Goal: Task Accomplishment & Management: Complete application form

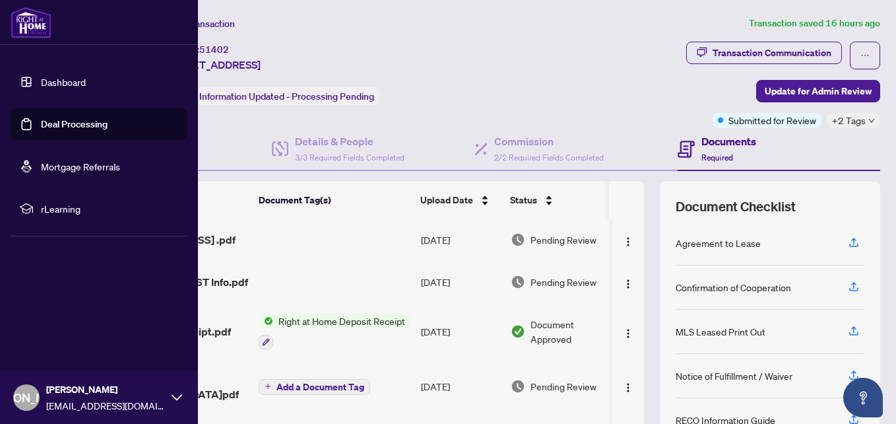
drag, startPoint x: 43, startPoint y: 121, endPoint x: 143, endPoint y: 128, distance: 99.8
click at [44, 121] on link "Deal Processing" at bounding box center [74, 124] width 67 height 12
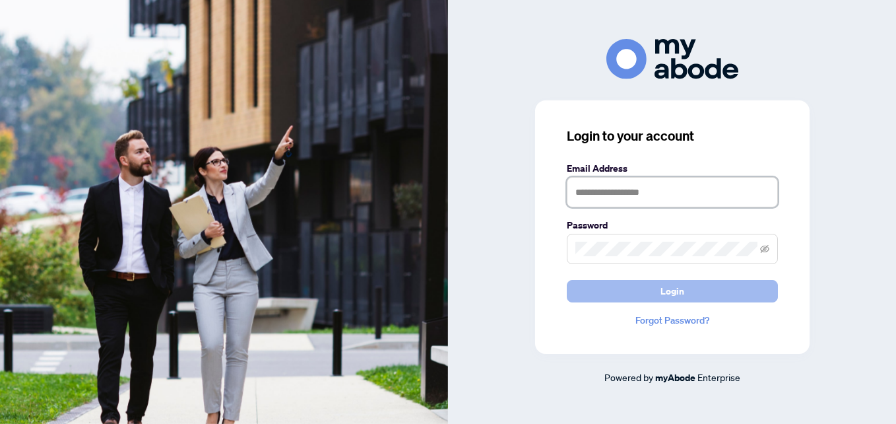
type input "**********"
click at [597, 296] on button "Login" at bounding box center [672, 291] width 211 height 22
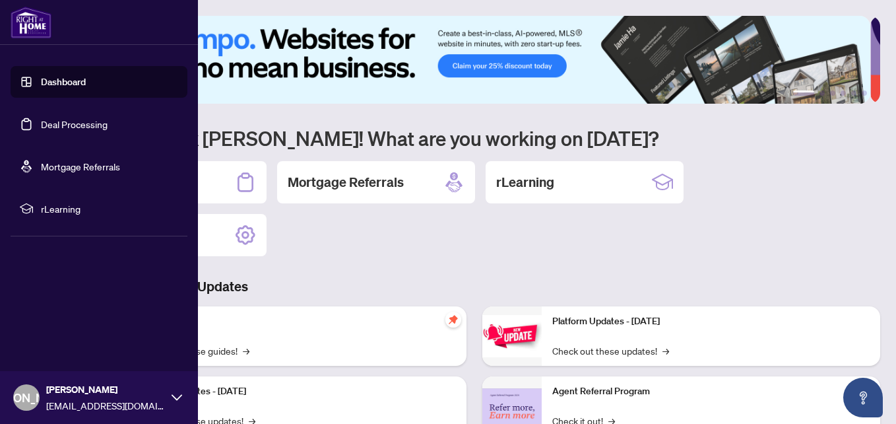
click at [92, 125] on link "Deal Processing" at bounding box center [74, 124] width 67 height 12
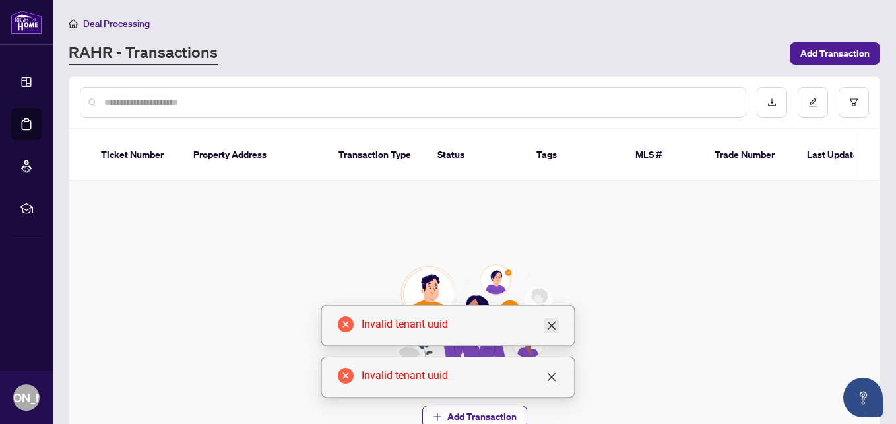
click at [553, 323] on icon "close" at bounding box center [552, 325] width 8 height 8
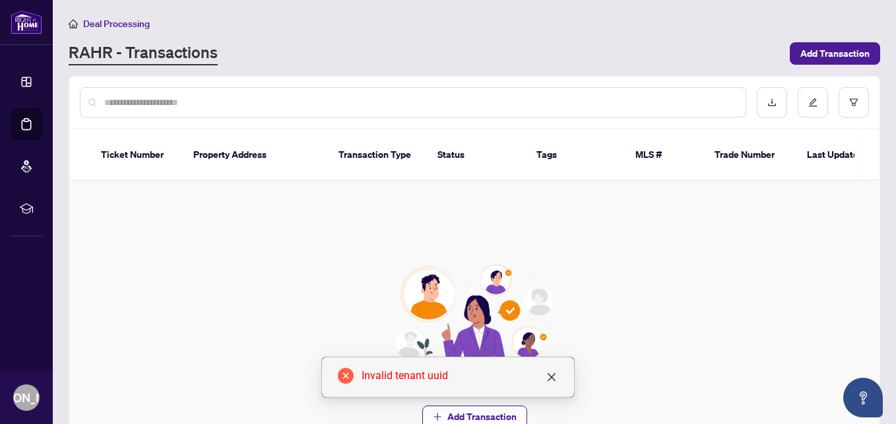
drag, startPoint x: 553, startPoint y: 379, endPoint x: 497, endPoint y: 331, distance: 73.9
click at [553, 380] on icon "close" at bounding box center [551, 376] width 11 height 11
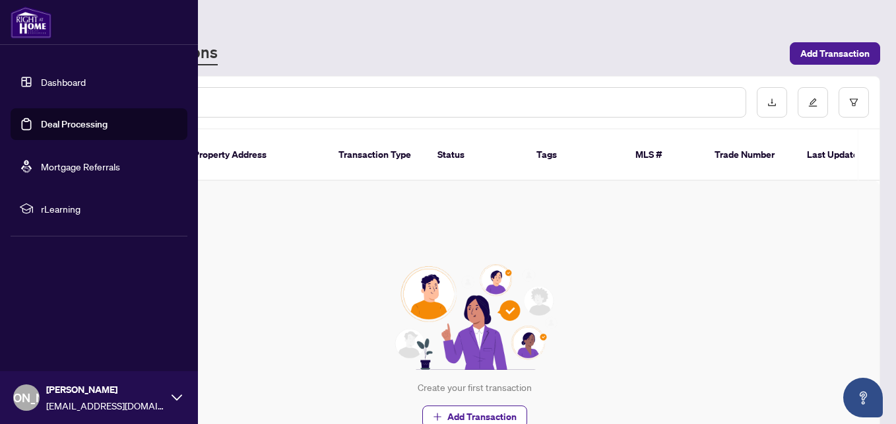
click at [48, 125] on link "Deal Processing" at bounding box center [74, 124] width 67 height 12
click at [77, 77] on link "Dashboard" at bounding box center [63, 82] width 45 height 12
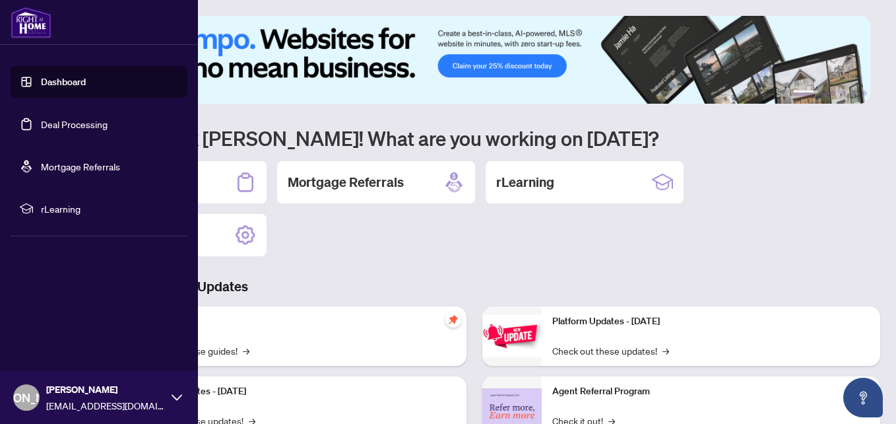
click at [53, 125] on link "Deal Processing" at bounding box center [74, 124] width 67 height 12
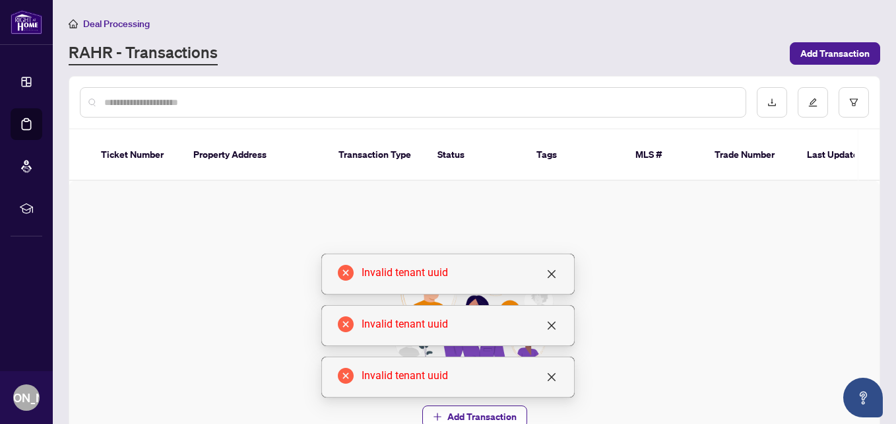
scroll to position [100, 0]
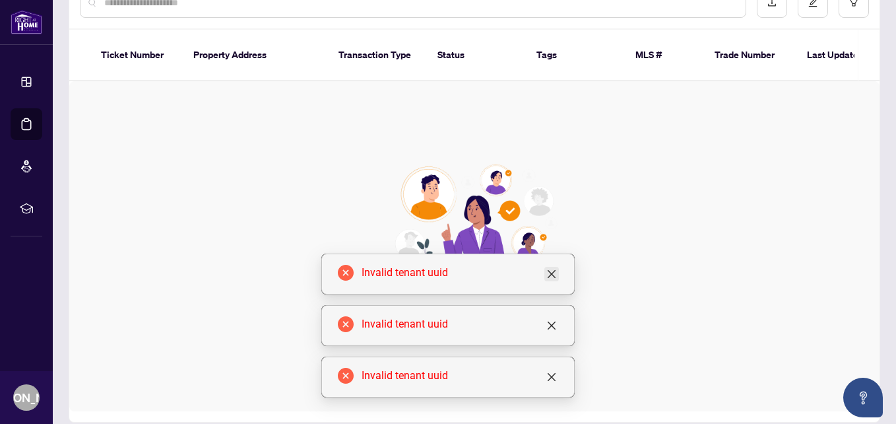
click at [558, 277] on link "Close" at bounding box center [551, 274] width 15 height 15
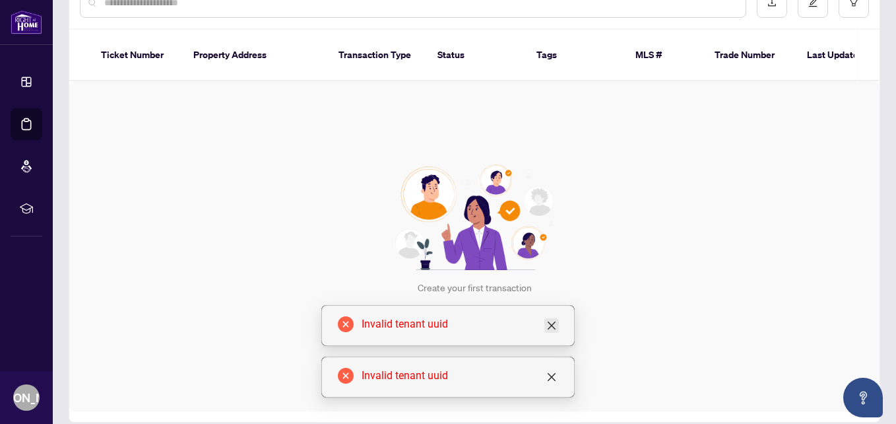
click at [556, 321] on icon "close" at bounding box center [551, 325] width 11 height 11
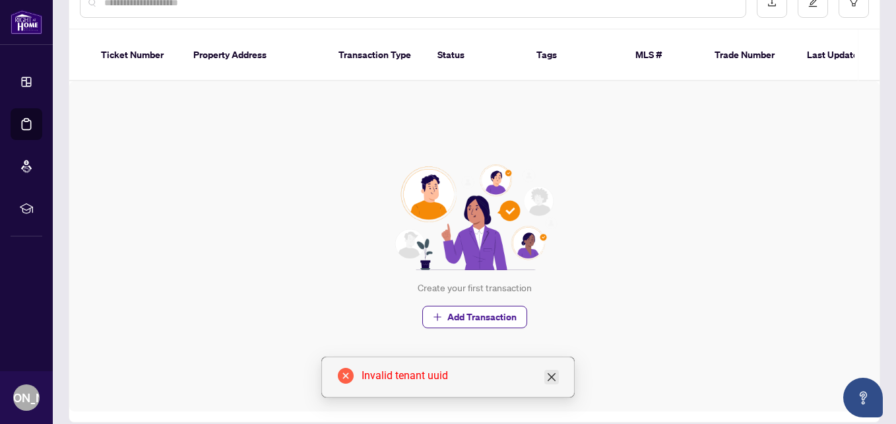
click at [554, 377] on icon "close" at bounding box center [551, 376] width 11 height 11
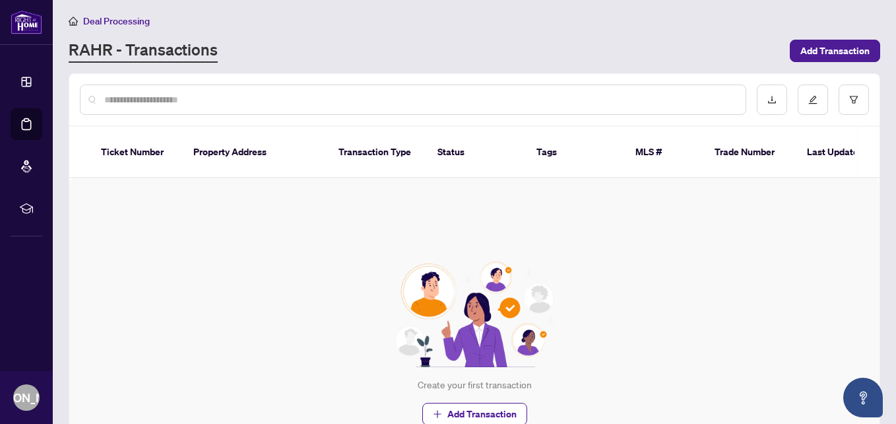
scroll to position [0, 0]
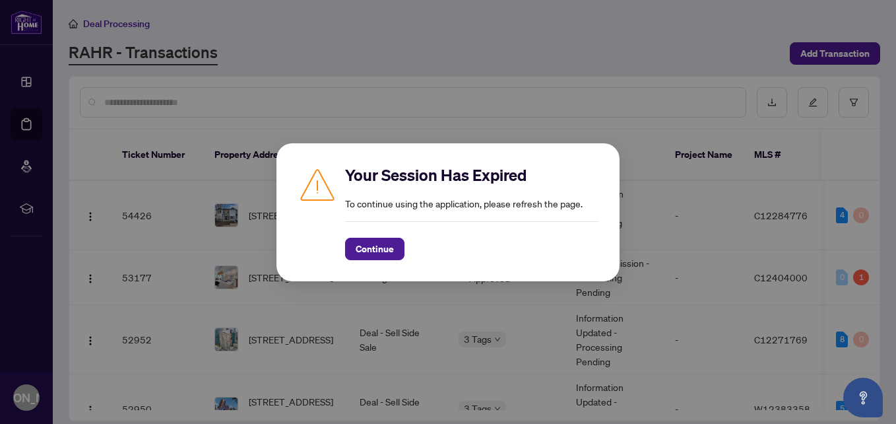
scroll to position [396, 0]
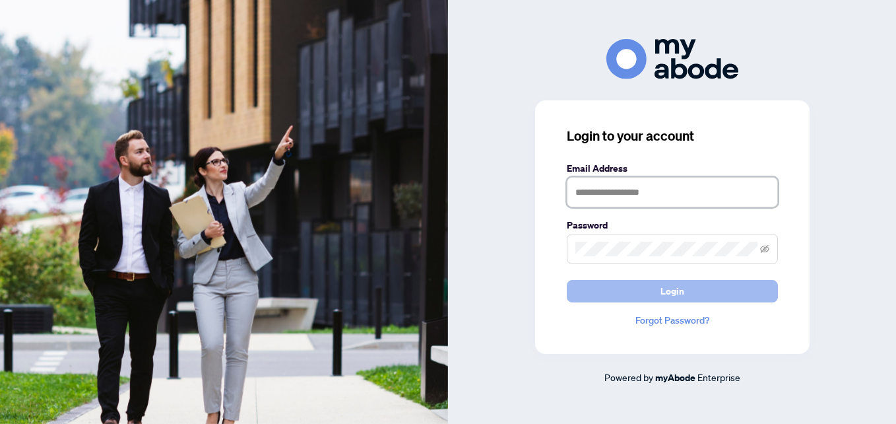
type input "**********"
click at [573, 294] on button "Login" at bounding box center [672, 291] width 211 height 22
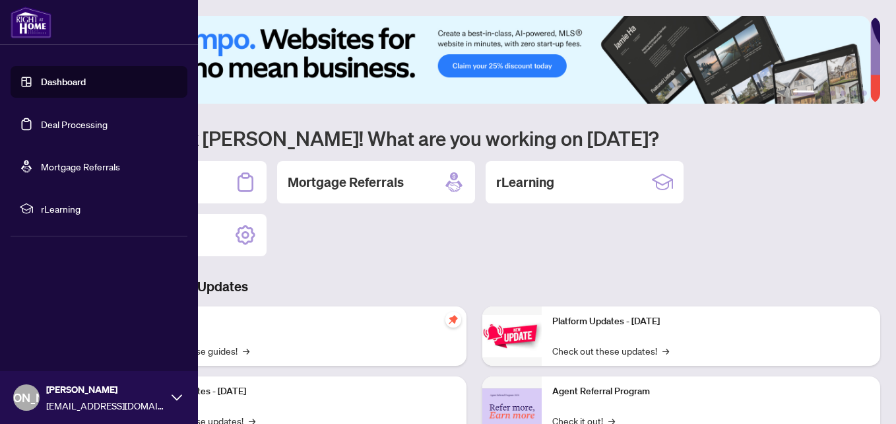
drag, startPoint x: 46, startPoint y: 123, endPoint x: 86, endPoint y: 119, distance: 40.4
click at [46, 123] on link "Deal Processing" at bounding box center [74, 124] width 67 height 12
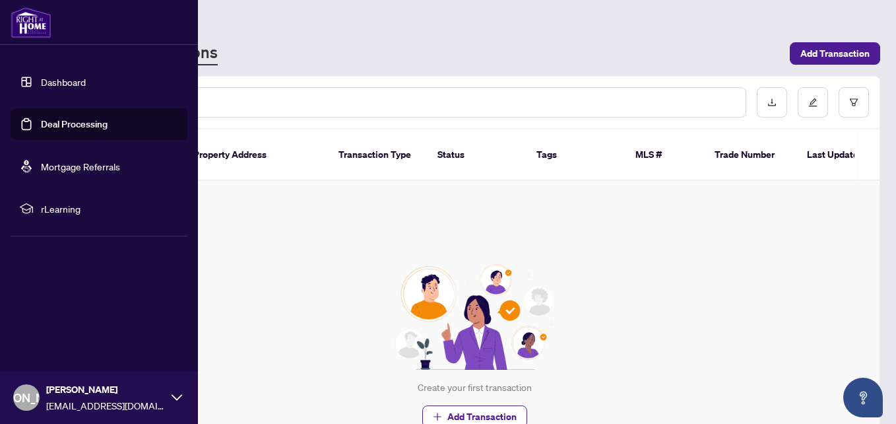
drag, startPoint x: 44, startPoint y: 83, endPoint x: 61, endPoint y: 81, distance: 17.3
click at [44, 83] on link "Dashboard" at bounding box center [63, 82] width 45 height 12
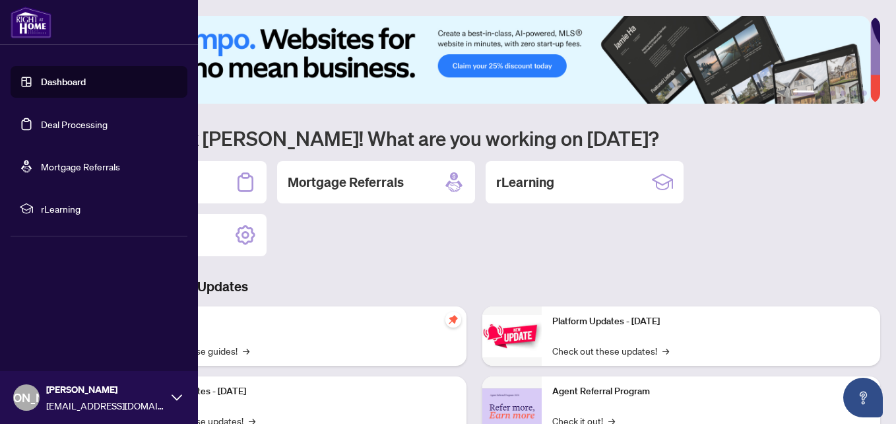
click at [53, 126] on link "Deal Processing" at bounding box center [74, 124] width 67 height 12
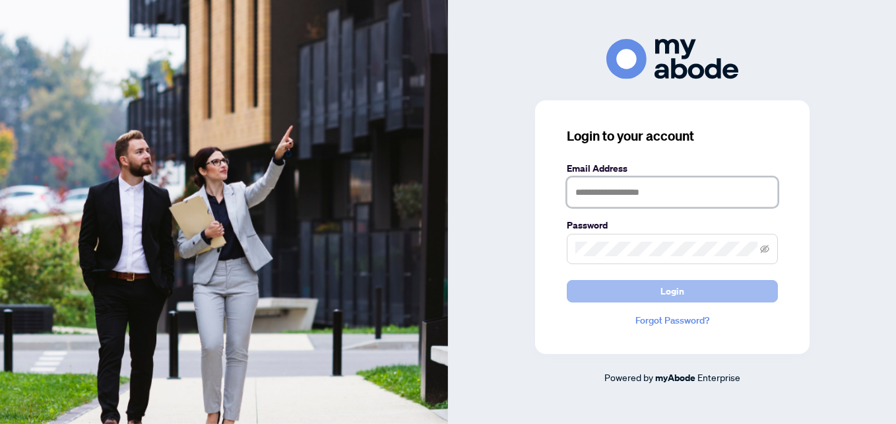
type input "**********"
click at [616, 301] on button "Login" at bounding box center [672, 291] width 211 height 22
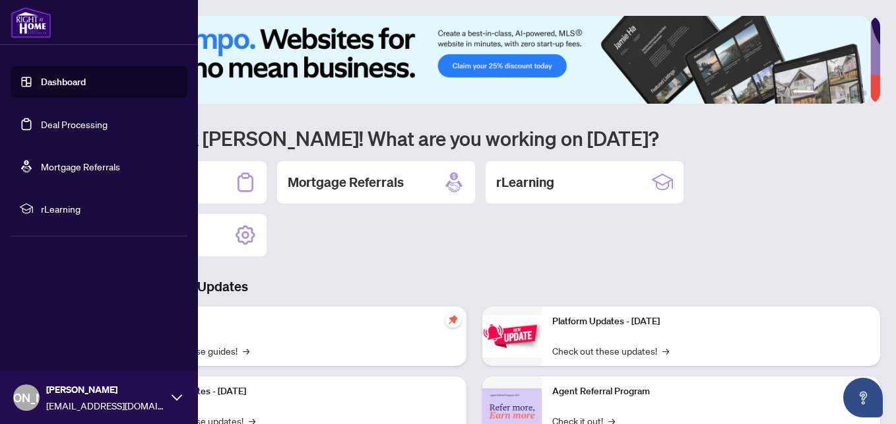
click at [46, 123] on link "Deal Processing" at bounding box center [74, 124] width 67 height 12
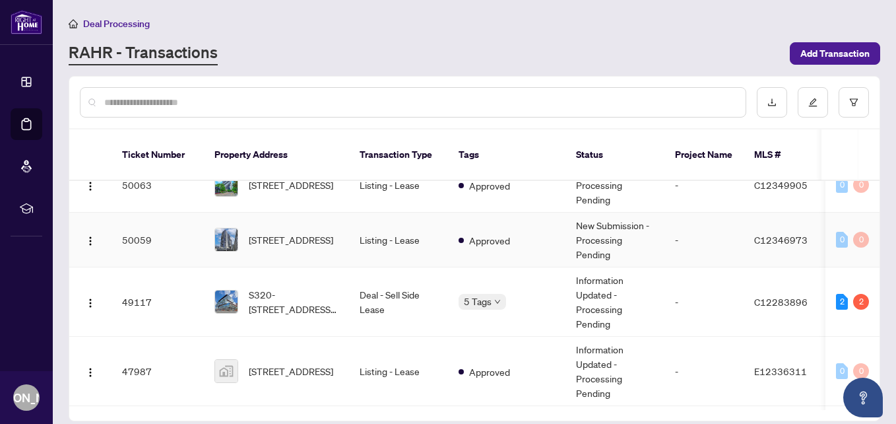
scroll to position [594, 0]
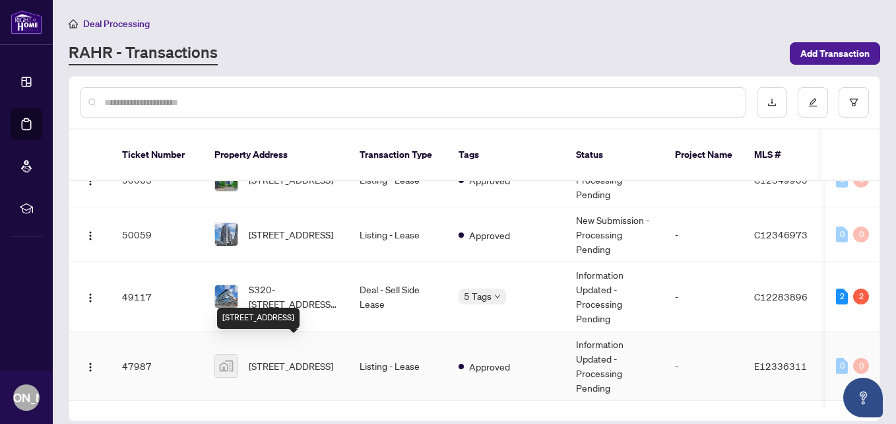
click at [312, 358] on span "[STREET_ADDRESS]" at bounding box center [291, 365] width 84 height 15
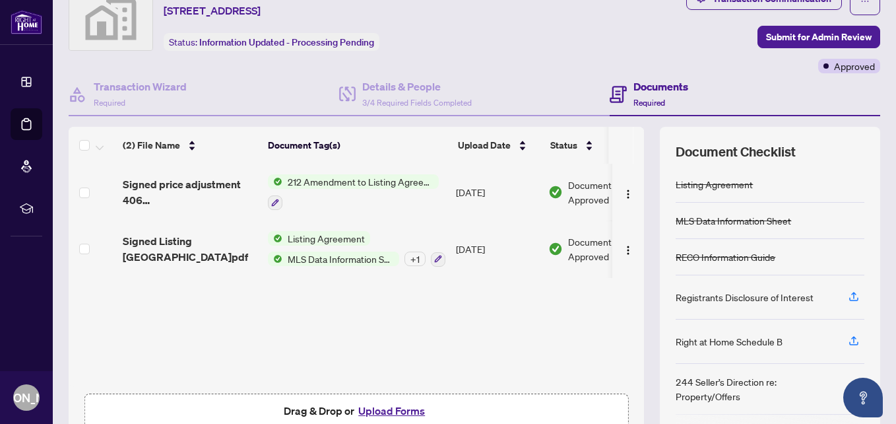
scroll to position [129, 0]
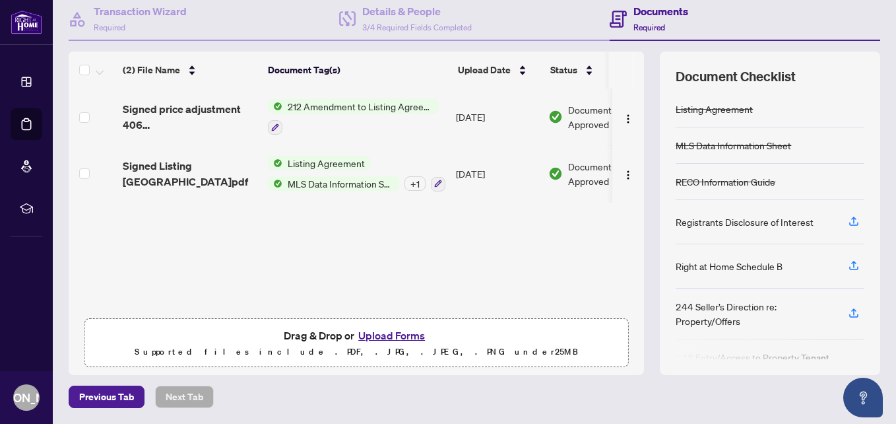
click at [381, 338] on button "Upload Forms" at bounding box center [391, 335] width 75 height 17
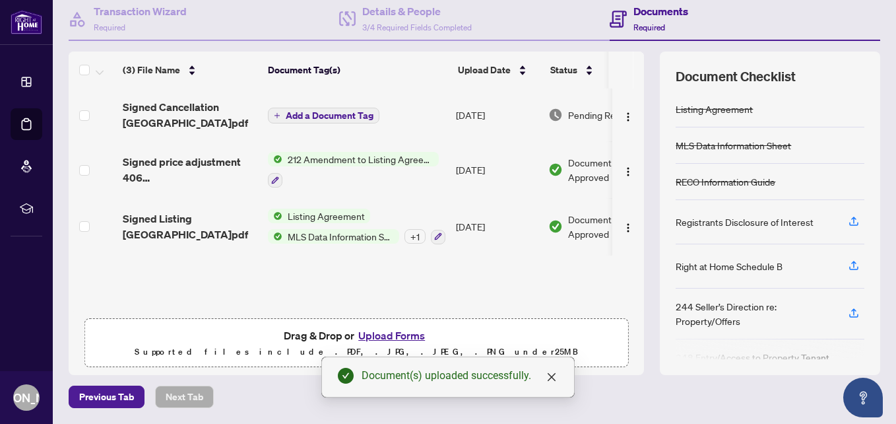
scroll to position [0, 0]
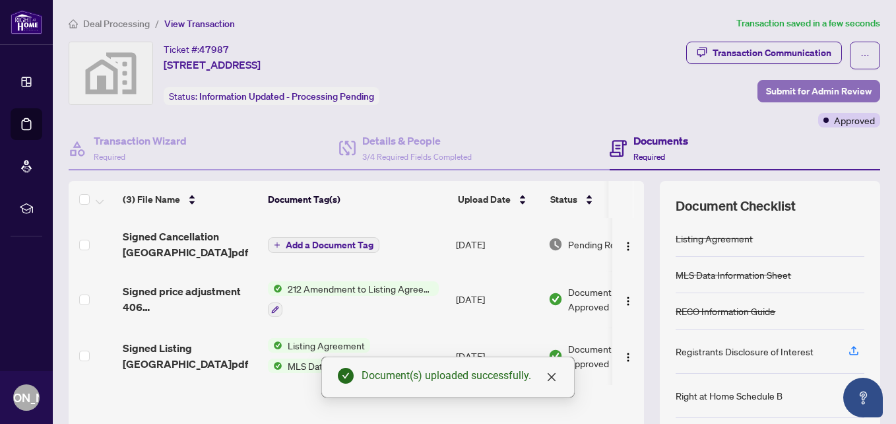
click at [766, 92] on span "Submit for Admin Review" at bounding box center [819, 90] width 106 height 21
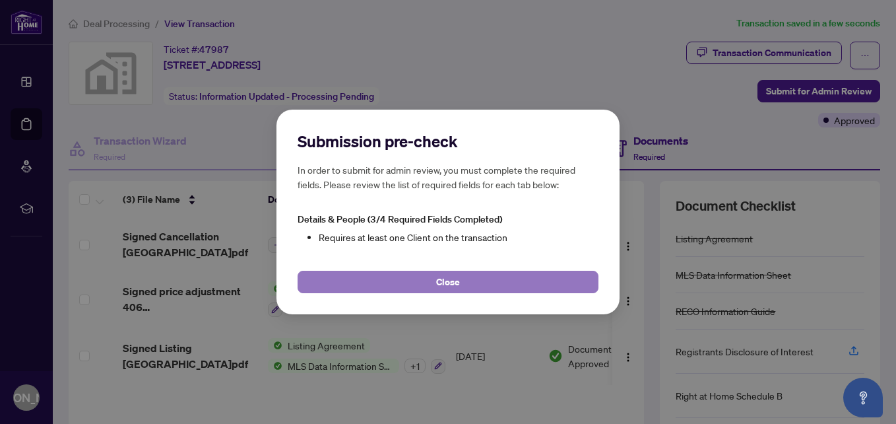
click at [432, 288] on button "Close" at bounding box center [448, 282] width 301 height 22
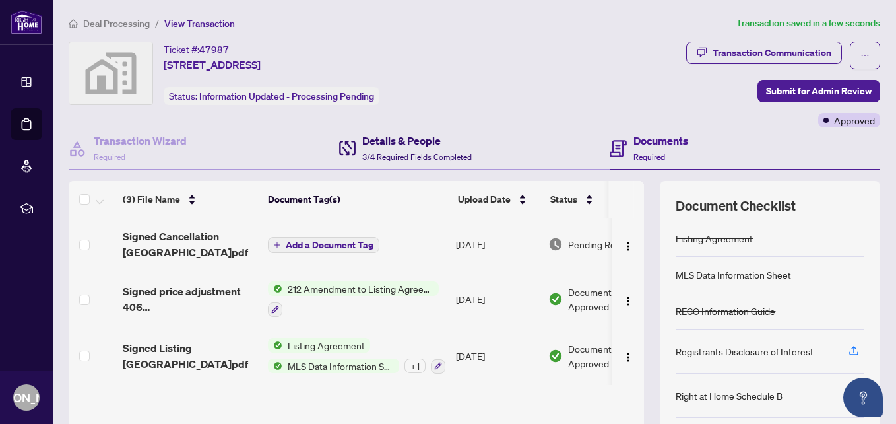
click at [402, 146] on h4 "Details & People" at bounding box center [417, 141] width 110 height 16
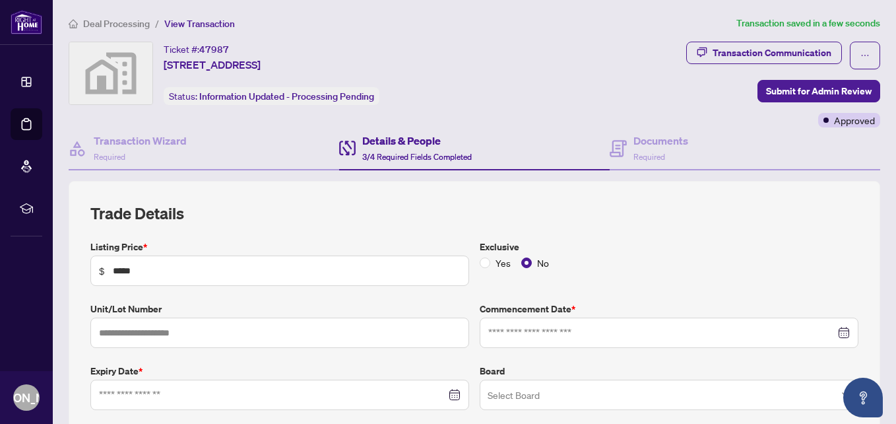
type input "**********"
click at [156, 139] on h4 "Transaction Wizard" at bounding box center [140, 141] width 93 height 16
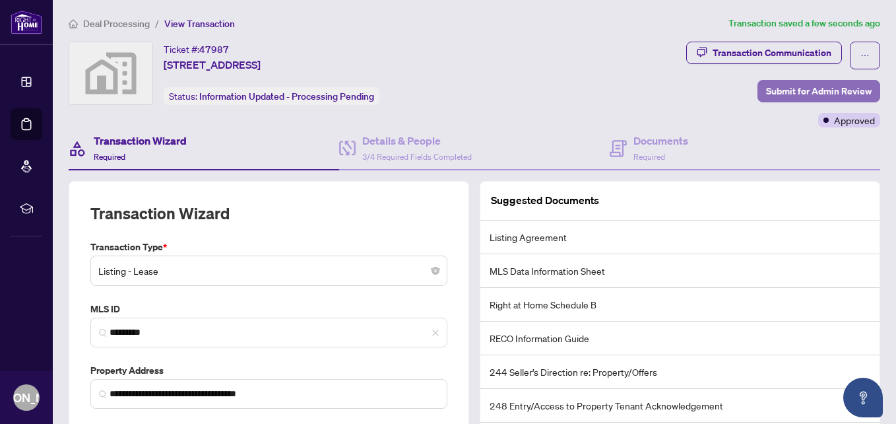
click at [774, 92] on span "Submit for Admin Review" at bounding box center [819, 90] width 106 height 21
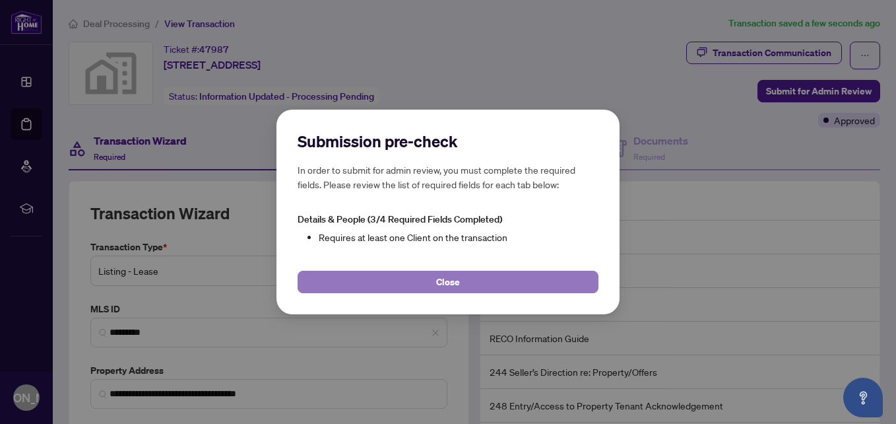
click at [471, 277] on button "Close" at bounding box center [448, 282] width 301 height 22
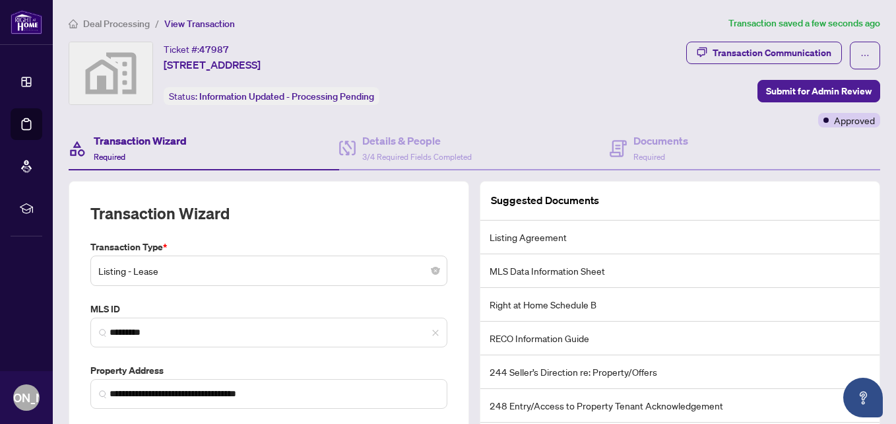
scroll to position [101, 0]
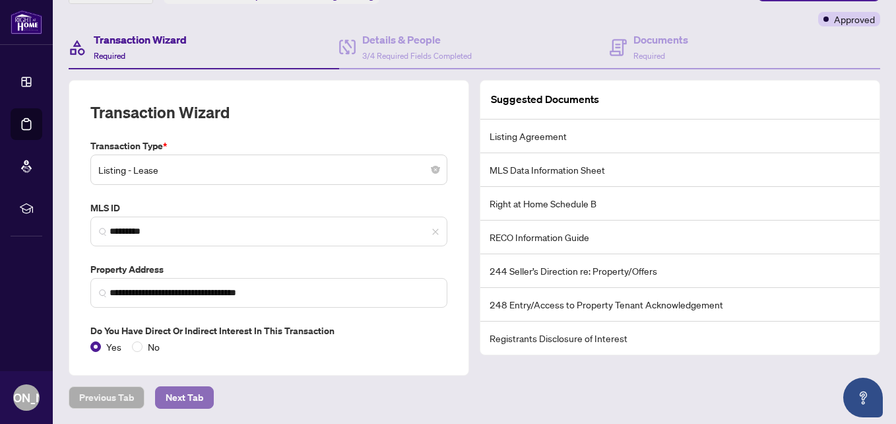
click at [191, 397] on span "Next Tab" at bounding box center [185, 397] width 38 height 21
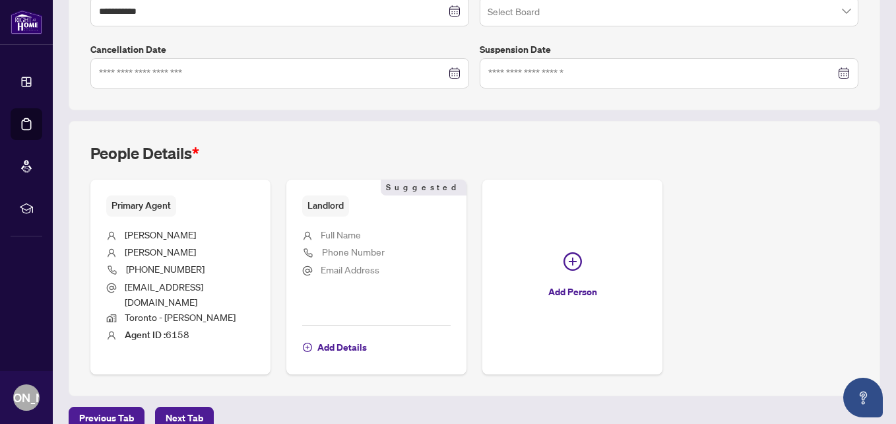
scroll to position [391, 0]
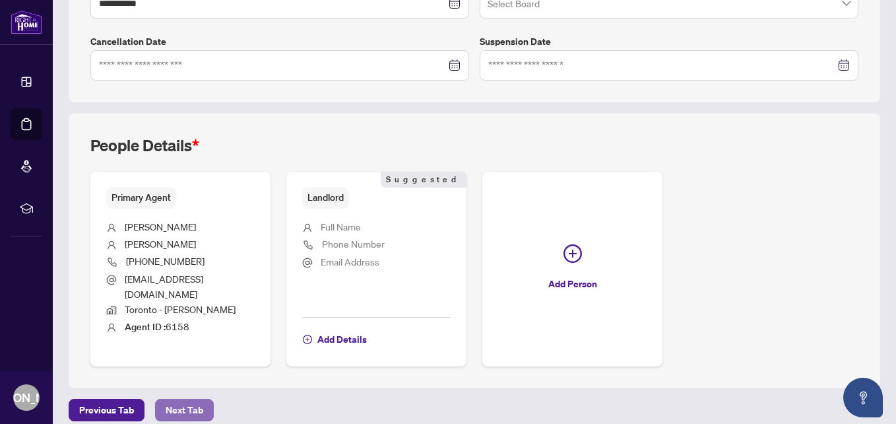
click at [196, 399] on span "Next Tab" at bounding box center [185, 409] width 38 height 21
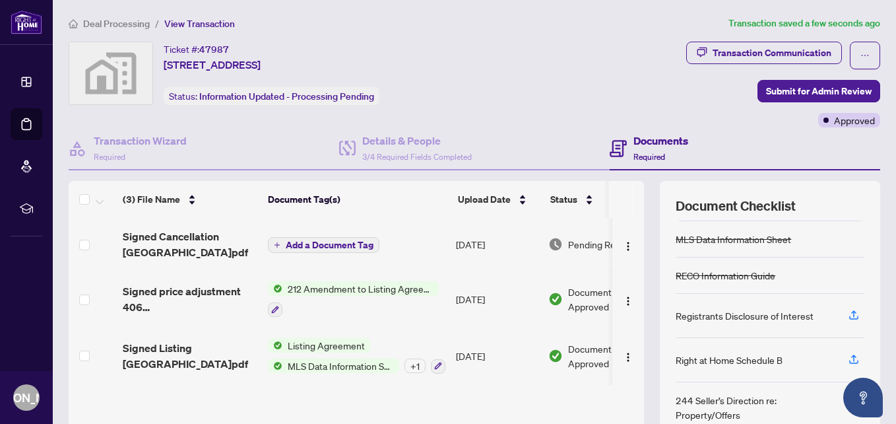
click at [766, 89] on span "Submit for Admin Review" at bounding box center [819, 90] width 106 height 21
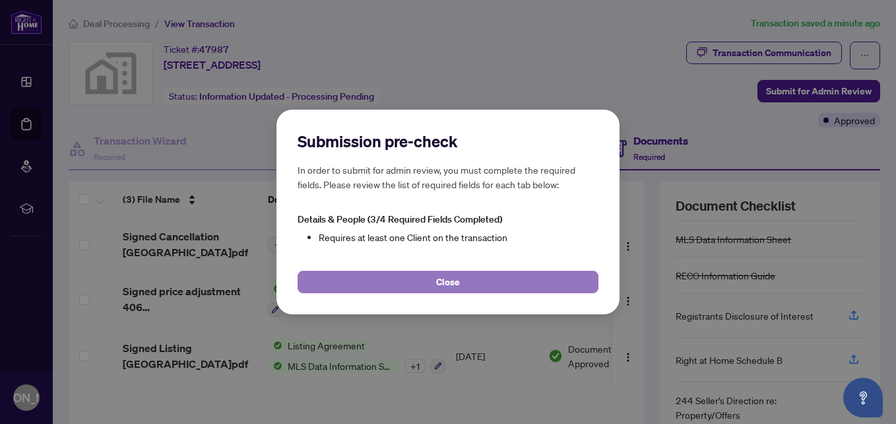
click at [424, 277] on button "Close" at bounding box center [448, 282] width 301 height 22
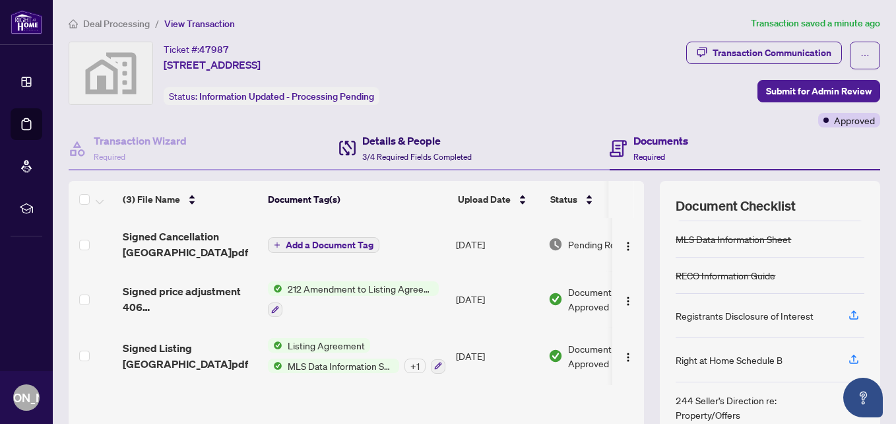
click at [410, 148] on h4 "Details & People" at bounding box center [417, 141] width 110 height 16
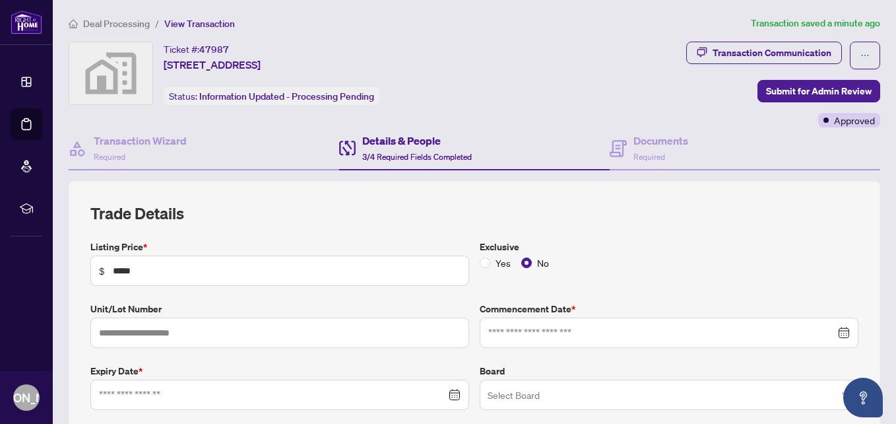
type input "**********"
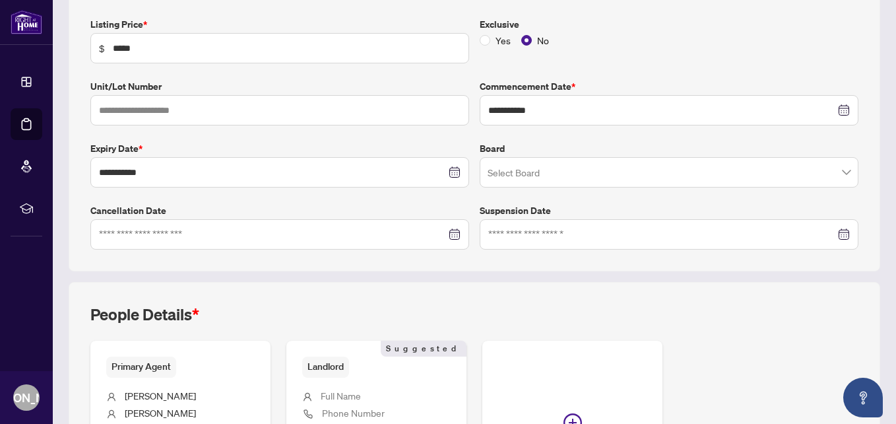
scroll to position [391, 0]
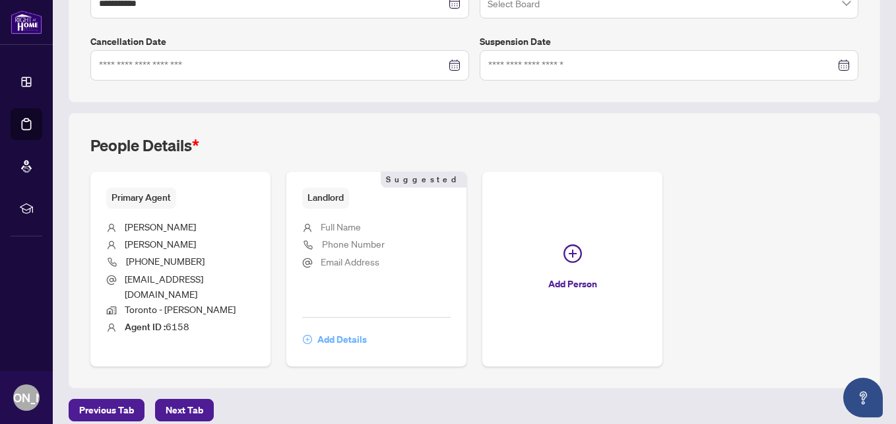
click at [334, 329] on span "Add Details" at bounding box center [341, 339] width 49 height 21
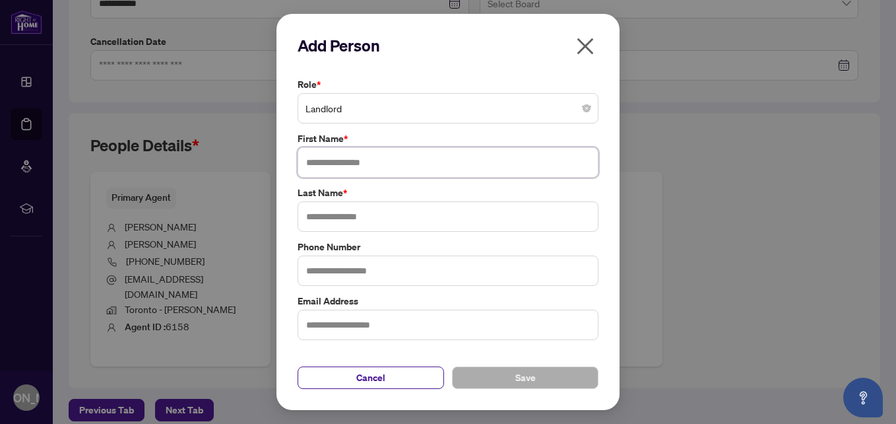
click at [383, 168] on input "text" at bounding box center [448, 162] width 301 height 30
type input "******"
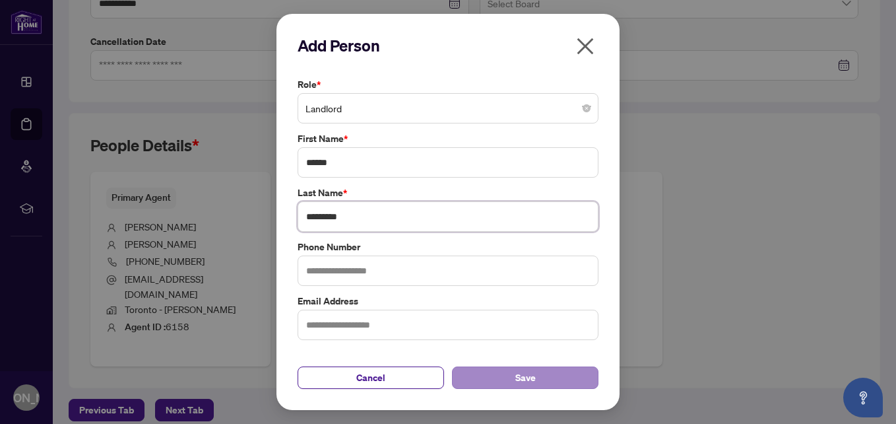
type input "*********"
click at [573, 373] on button "Save" at bounding box center [525, 377] width 146 height 22
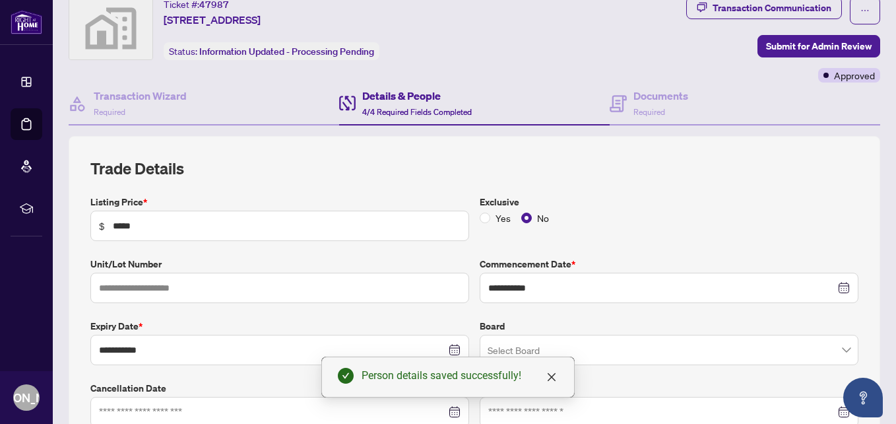
scroll to position [0, 0]
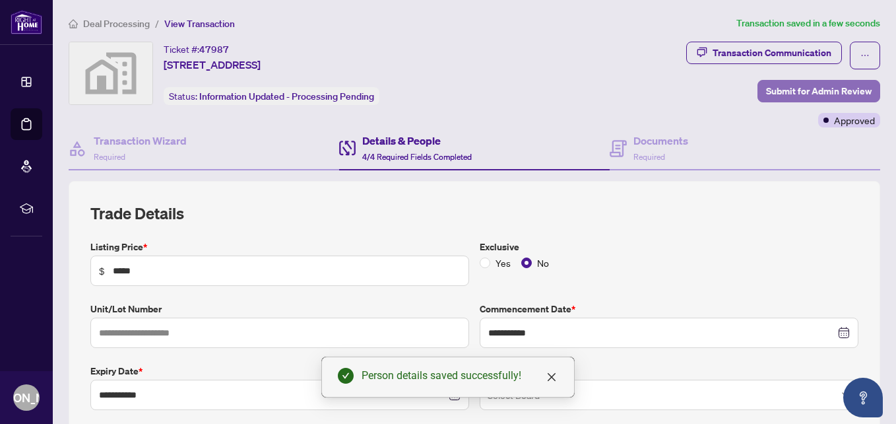
click at [767, 89] on span "Submit for Admin Review" at bounding box center [819, 90] width 106 height 21
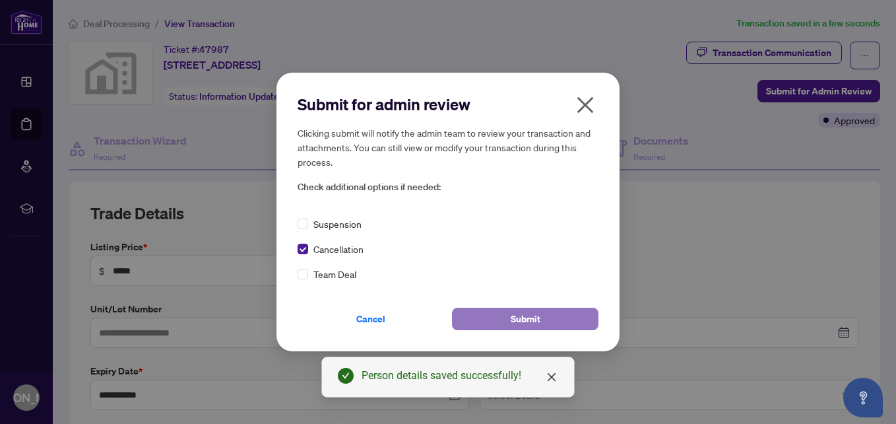
click at [469, 317] on button "Submit" at bounding box center [525, 318] width 146 height 22
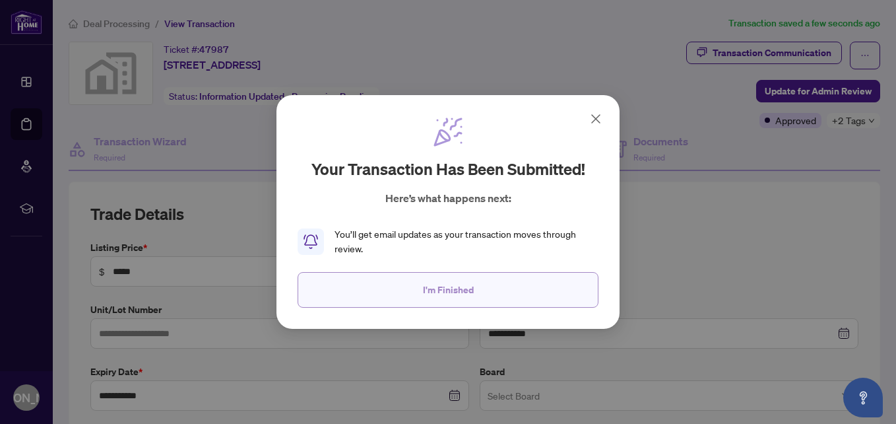
click at [437, 288] on span "I'm Finished" at bounding box center [448, 289] width 51 height 21
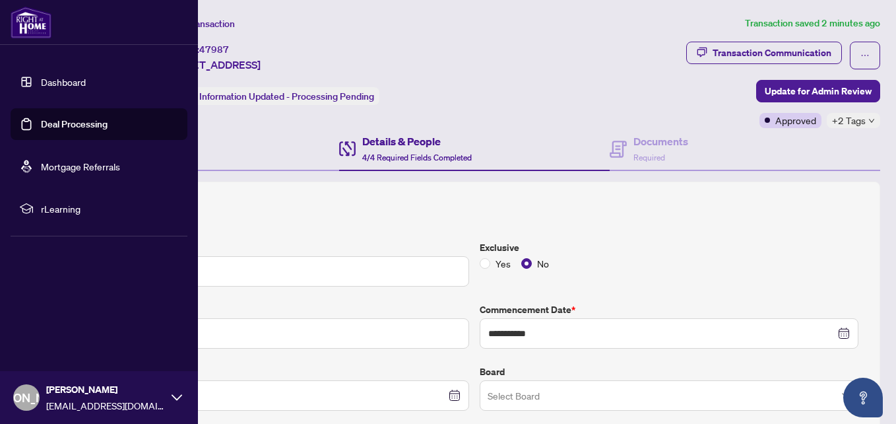
click at [41, 121] on link "Deal Processing" at bounding box center [74, 124] width 67 height 12
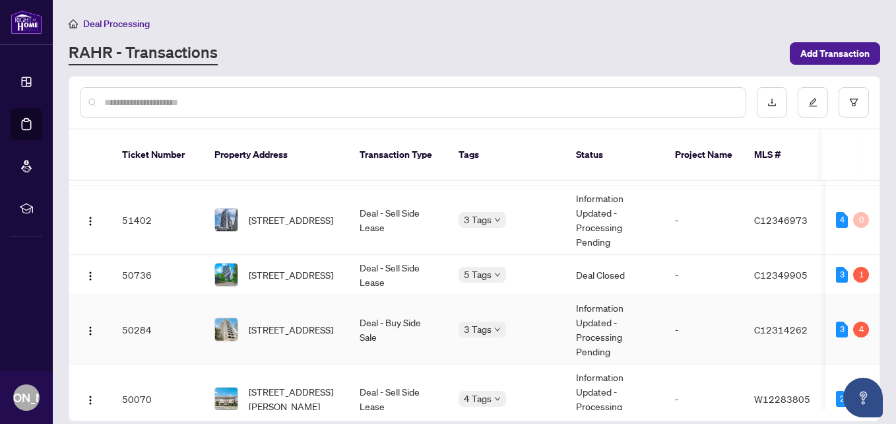
scroll to position [396, 0]
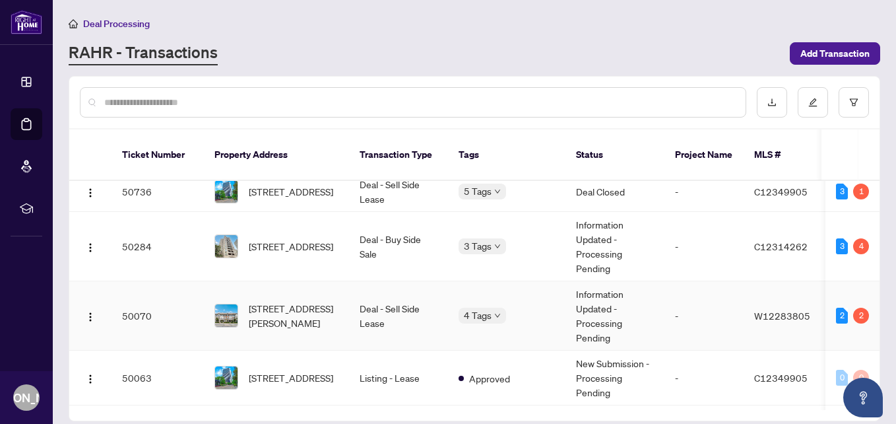
click at [302, 301] on span "[STREET_ADDRESS][PERSON_NAME]" at bounding box center [294, 315] width 90 height 29
